Goal: Transaction & Acquisition: Purchase product/service

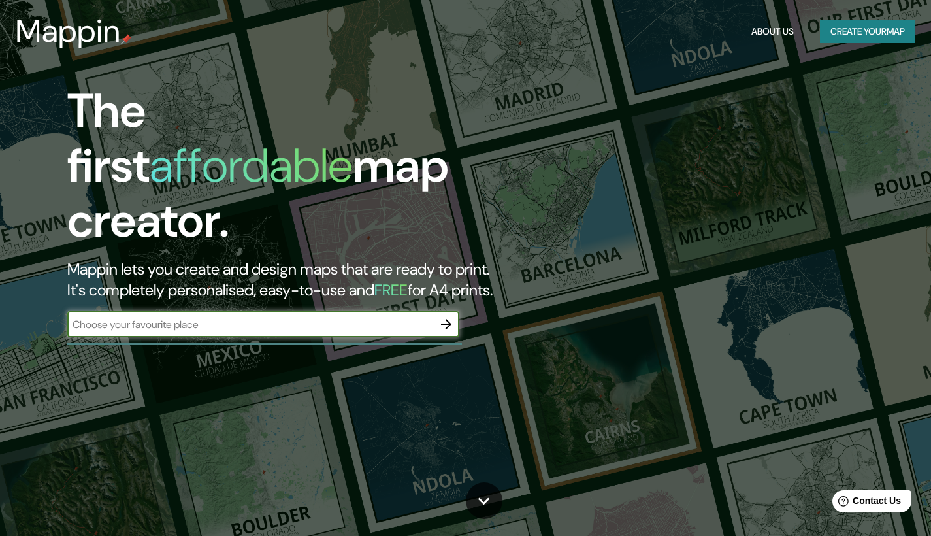
click at [280, 317] on input "text" at bounding box center [250, 324] width 366 height 15
type input "bogota"
click at [445, 316] on icon "button" at bounding box center [446, 324] width 16 height 16
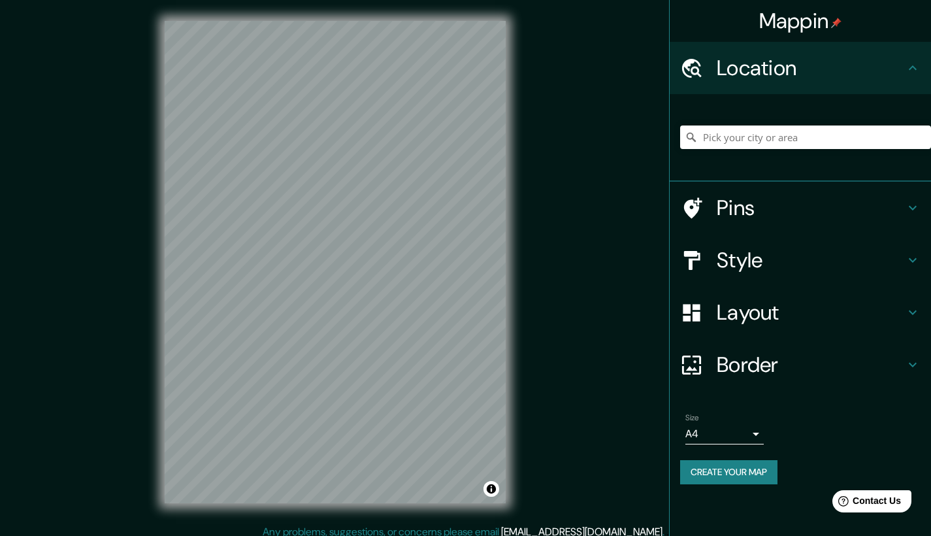
click at [912, 69] on icon at bounding box center [913, 68] width 16 height 16
click at [694, 65] on icon at bounding box center [691, 68] width 23 height 23
click at [897, 259] on h4 "Style" at bounding box center [811, 260] width 188 height 26
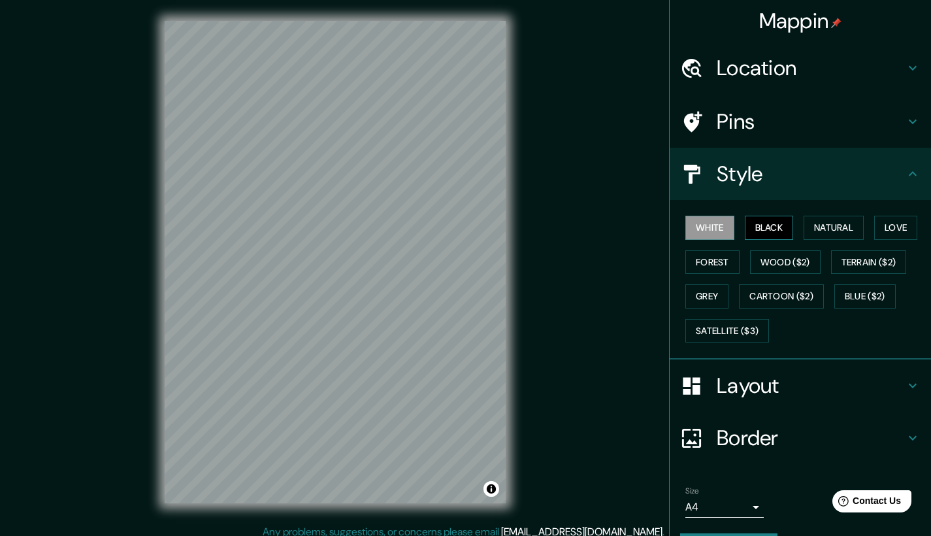
click at [755, 231] on button "Black" at bounding box center [769, 228] width 49 height 24
click at [832, 222] on button "Natural" at bounding box center [834, 228] width 60 height 24
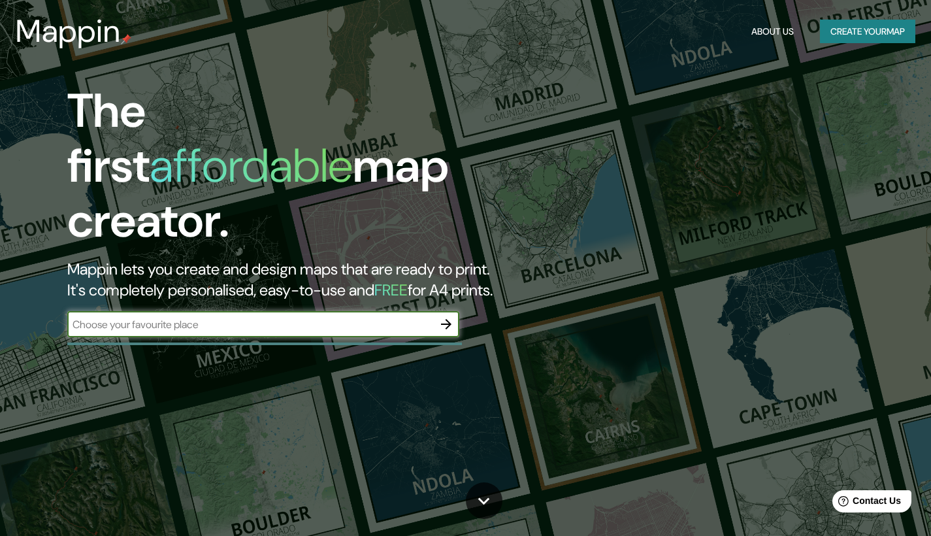
click at [231, 317] on input "text" at bounding box center [250, 324] width 366 height 15
type input "bogota [GEOGRAPHIC_DATA]"
click at [442, 316] on icon "button" at bounding box center [446, 324] width 16 height 16
click at [377, 317] on input "text" at bounding box center [250, 324] width 366 height 15
click at [389, 317] on input "text" at bounding box center [250, 324] width 366 height 15
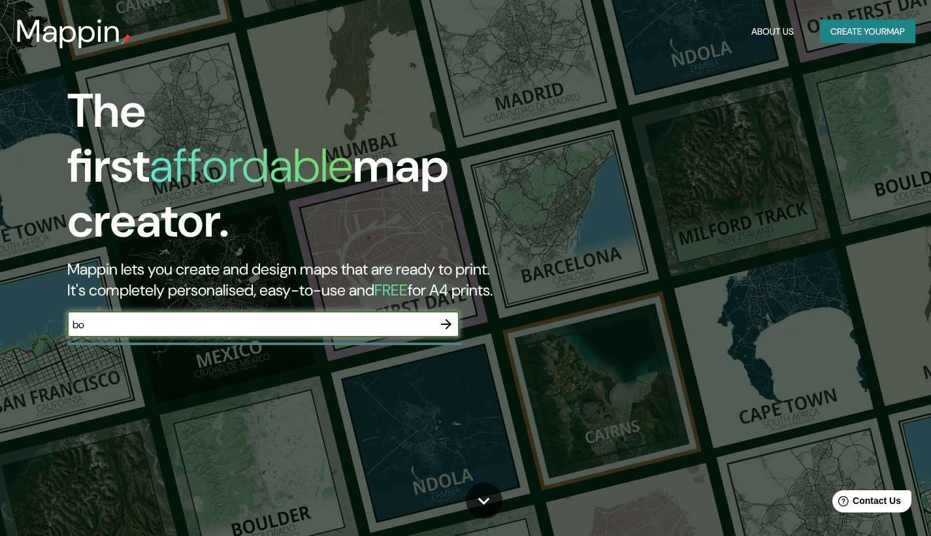
type input "b"
type input "BOGOTA"
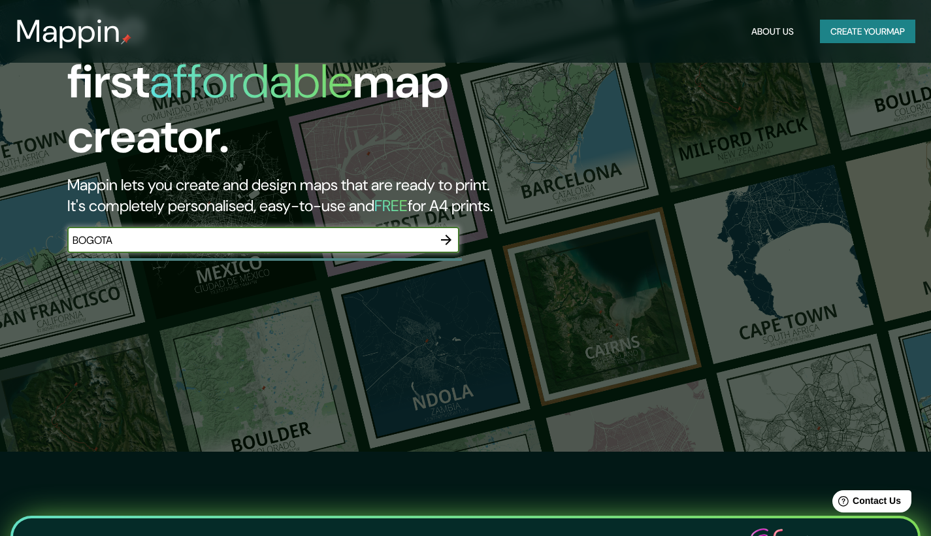
scroll to position [48, 0]
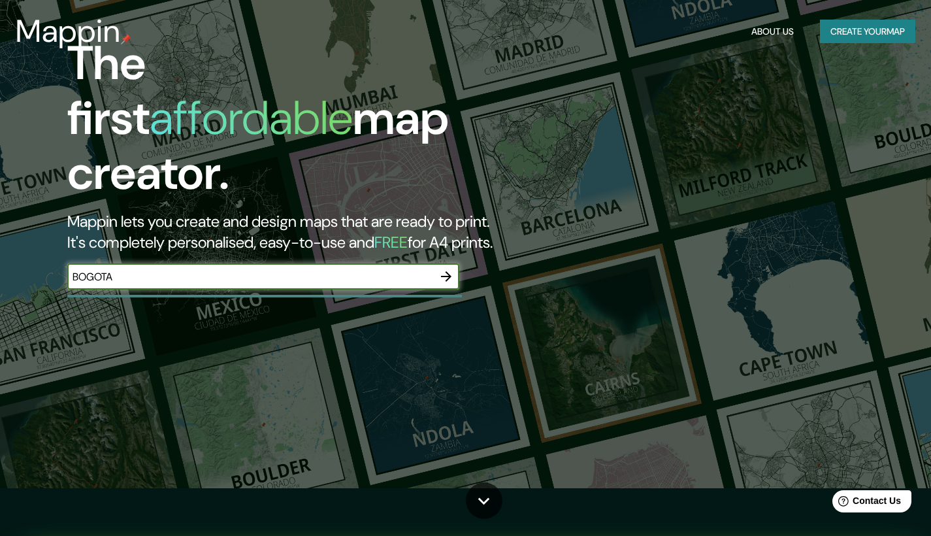
click at [453, 269] on icon "button" at bounding box center [446, 277] width 16 height 16
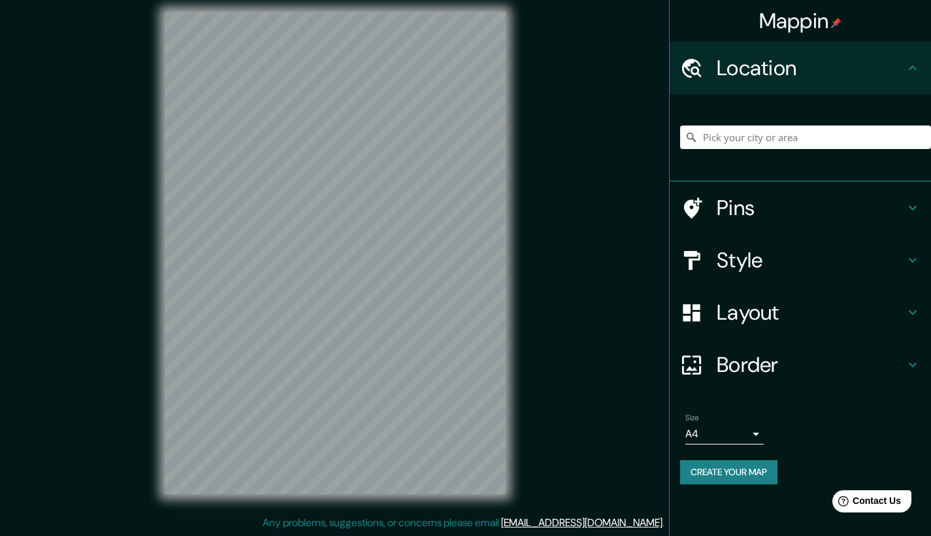
scroll to position [9, 0]
